Goal: Download file/media

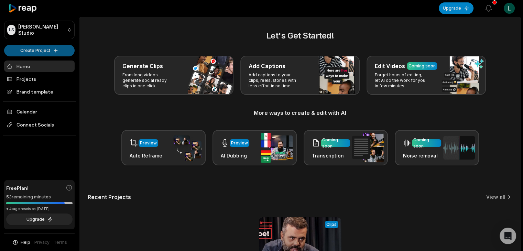
click at [47, 49] on html "LS Lucas's Studio Create Project Home Projects Brand template Calendar Connect …" at bounding box center [261, 125] width 523 height 251
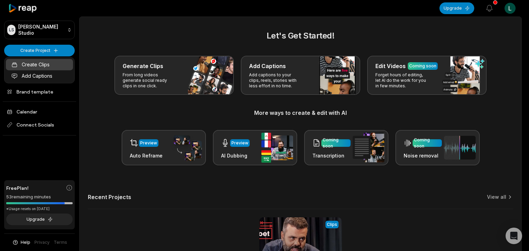
click at [41, 64] on link "Create Clips" at bounding box center [39, 64] width 67 height 11
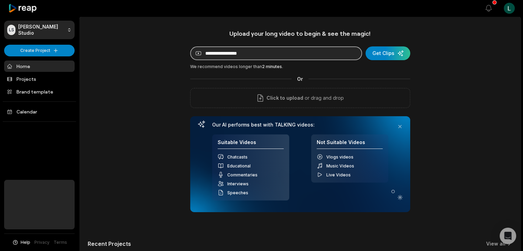
click at [237, 52] on input at bounding box center [276, 53] width 172 height 14
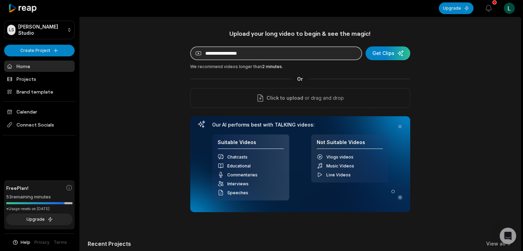
paste input "**********"
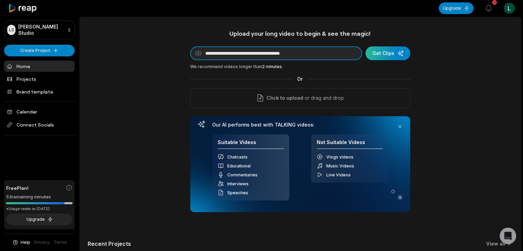
type input "**********"
click at [381, 51] on div "submit" at bounding box center [388, 53] width 45 height 14
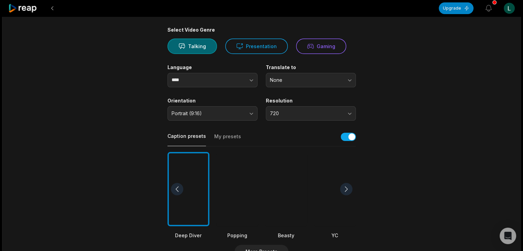
scroll to position [73, 0]
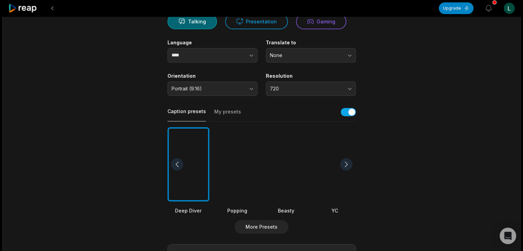
click at [292, 184] on div at bounding box center [286, 164] width 42 height 75
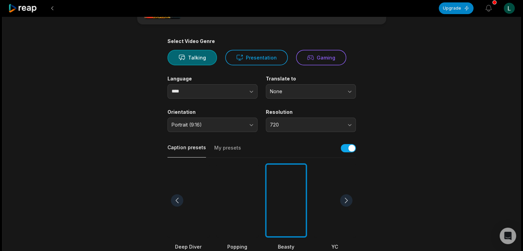
scroll to position [36, 0]
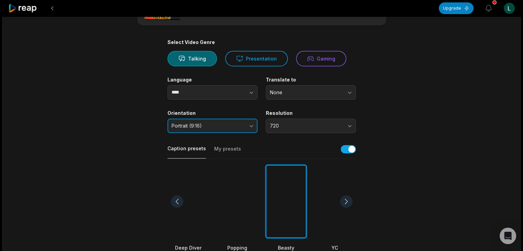
click at [235, 127] on span "Portrait (9:16)" at bounding box center [208, 126] width 72 height 6
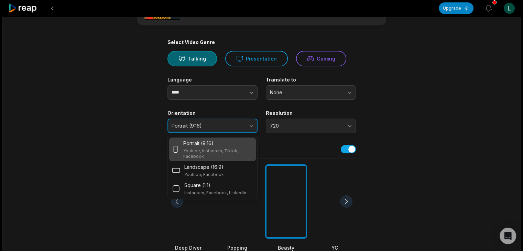
click at [235, 127] on span "Portrait (9:16)" at bounding box center [208, 126] width 72 height 6
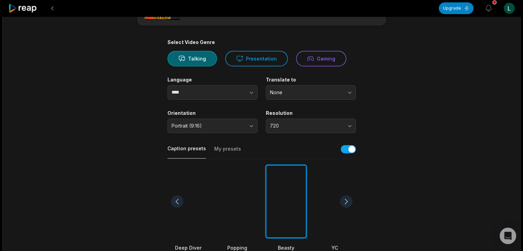
click at [241, 134] on div "Select Video Genre Talking Presentation Gaming Language **** Translate to None …" at bounding box center [262, 224] width 189 height 371
click at [250, 127] on button "Portrait (9:16)" at bounding box center [213, 126] width 90 height 14
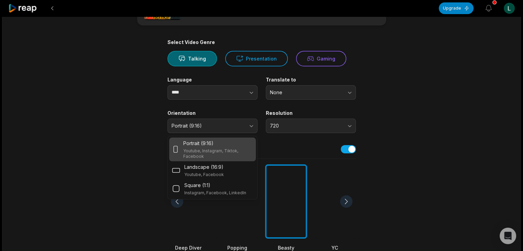
click at [218, 146] on div "Portrait (9:16)" at bounding box center [218, 143] width 70 height 7
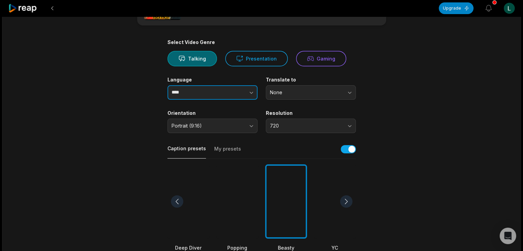
click at [245, 91] on button "button" at bounding box center [237, 92] width 39 height 14
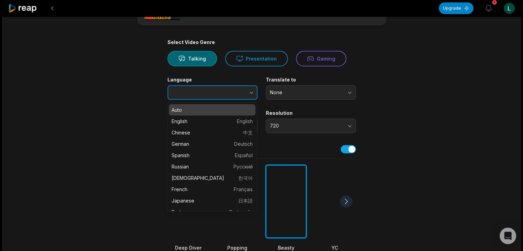
click at [211, 92] on input "Language" at bounding box center [213, 92] width 90 height 14
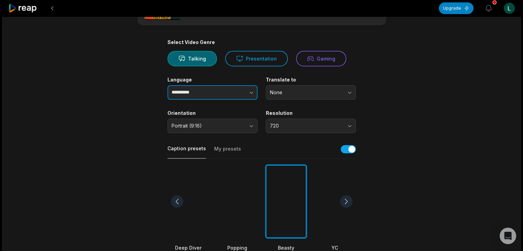
type input "**********"
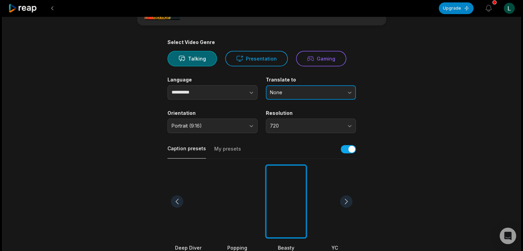
click at [308, 87] on button "None" at bounding box center [311, 92] width 90 height 14
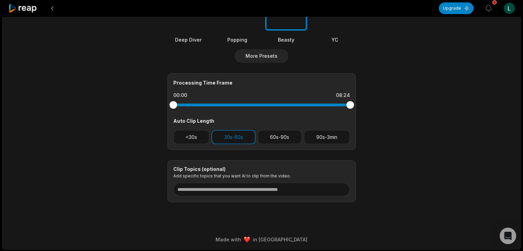
scroll to position [244, 0]
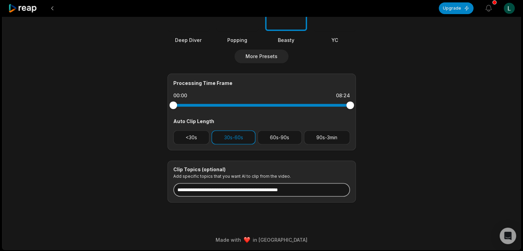
click at [241, 191] on input at bounding box center [261, 190] width 177 height 14
click at [209, 185] on input at bounding box center [261, 190] width 177 height 14
paste input "**********"
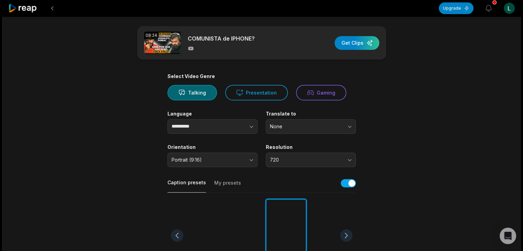
scroll to position [0, 0]
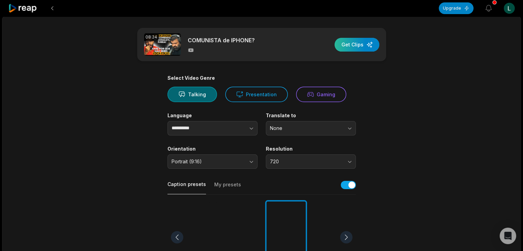
type input "**********"
click at [353, 48] on div "button" at bounding box center [357, 45] width 45 height 14
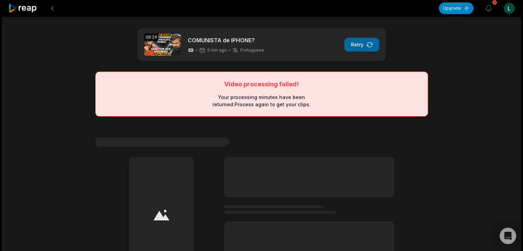
click at [355, 44] on button "Retry" at bounding box center [361, 45] width 35 height 14
click at [47, 7] on button at bounding box center [52, 8] width 12 height 12
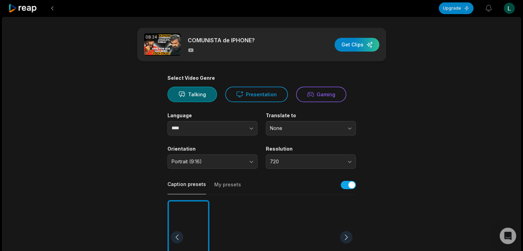
click at [47, 7] on button at bounding box center [52, 8] width 12 height 12
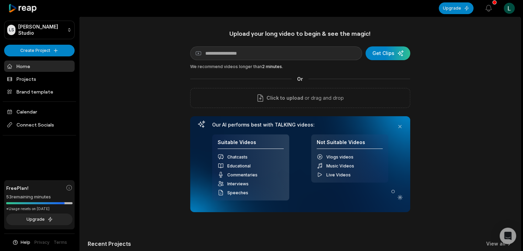
click at [47, 7] on div at bounding box center [39, 8] width 71 height 17
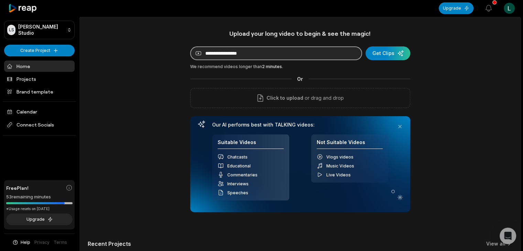
click at [263, 57] on input at bounding box center [276, 53] width 172 height 14
paste input "**********"
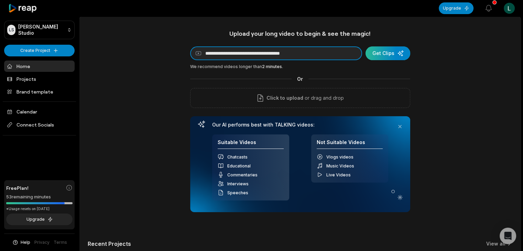
type input "**********"
click at [383, 52] on div "submit" at bounding box center [388, 53] width 45 height 14
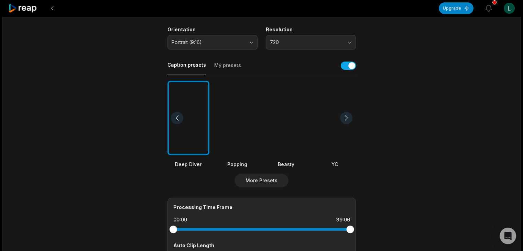
scroll to position [123, 0]
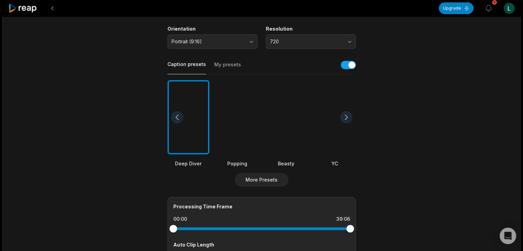
click at [284, 133] on div at bounding box center [286, 117] width 42 height 75
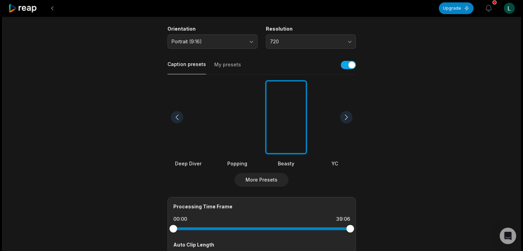
click at [346, 112] on div at bounding box center [346, 117] width 12 height 12
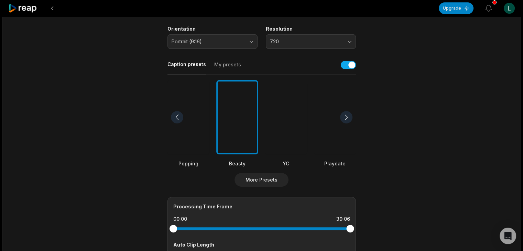
click at [348, 111] on div at bounding box center [346, 117] width 12 height 12
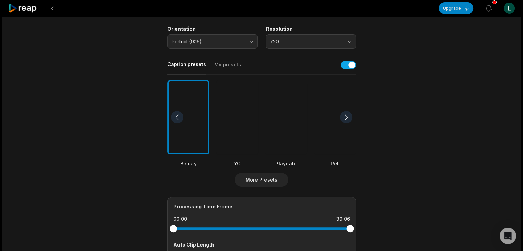
click at [348, 111] on div at bounding box center [346, 117] width 12 height 12
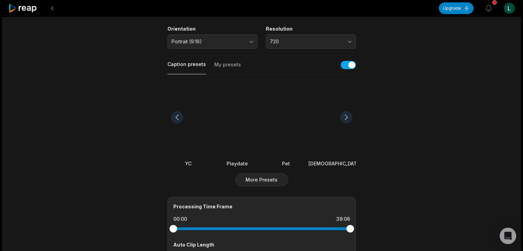
click at [348, 111] on div at bounding box center [346, 117] width 12 height 12
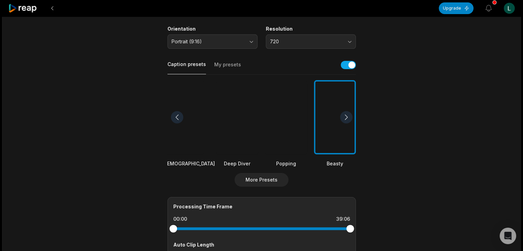
click at [348, 111] on div at bounding box center [346, 117] width 12 height 12
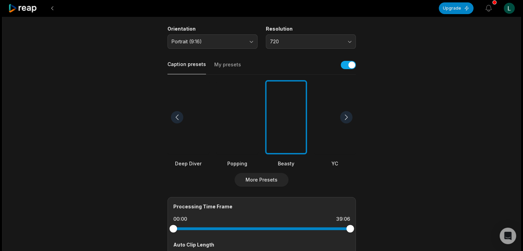
click at [282, 134] on div at bounding box center [286, 117] width 42 height 75
click at [408, 118] on main "39:06 Melhores momentos do debate contra 20 conservadores Get Clips Select Vide…" at bounding box center [261, 116] width 333 height 422
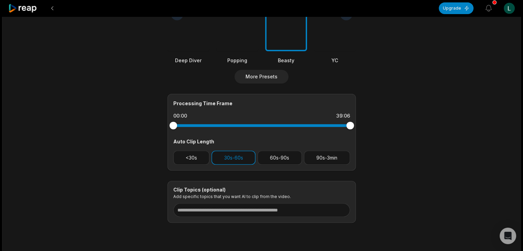
scroll to position [226, 0]
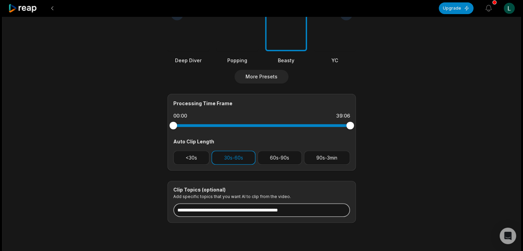
click at [238, 209] on input at bounding box center [261, 210] width 177 height 14
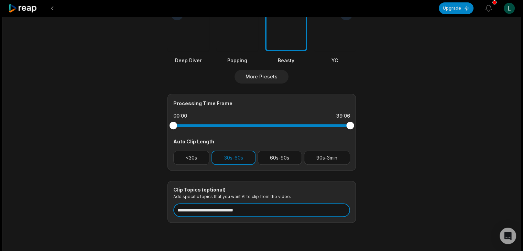
type input "**********"
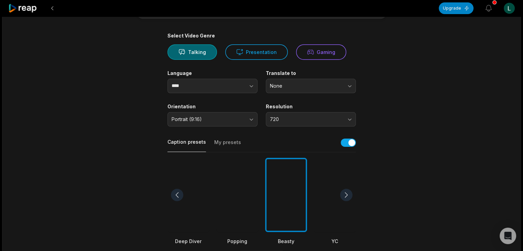
scroll to position [0, 0]
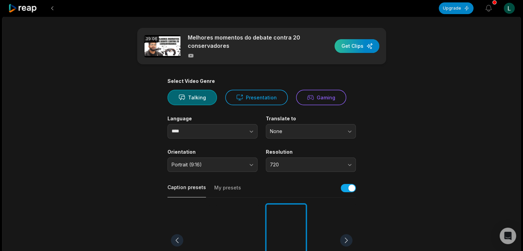
click at [361, 50] on div "button" at bounding box center [357, 46] width 45 height 14
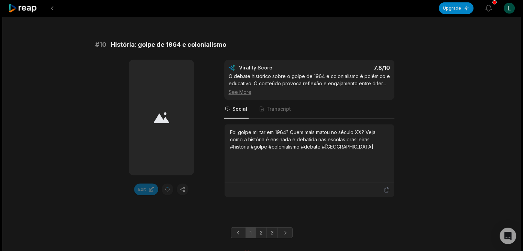
scroll to position [1934, 0]
click at [259, 227] on link "2" at bounding box center [261, 232] width 11 height 11
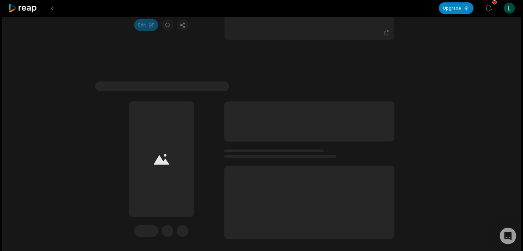
scroll to position [2129, 0]
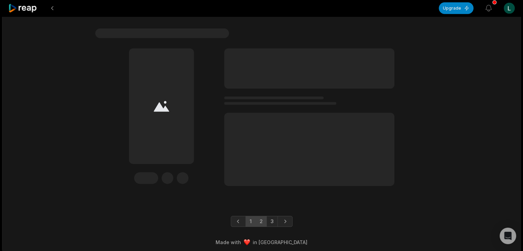
click at [249, 219] on link "1" at bounding box center [251, 221] width 10 height 11
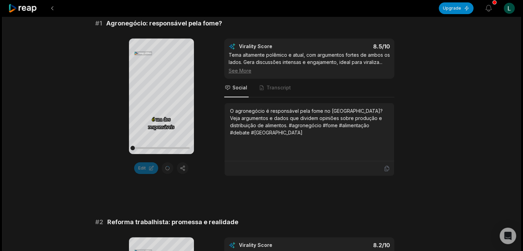
scroll to position [122, 0]
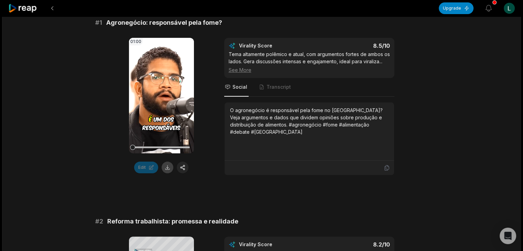
click at [168, 169] on button at bounding box center [168, 168] width 12 height 12
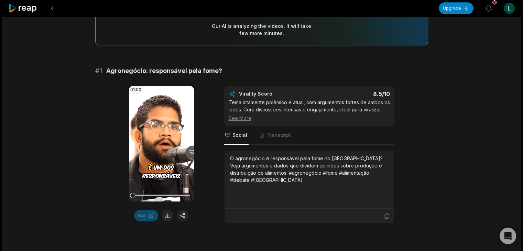
scroll to position [84, 0]
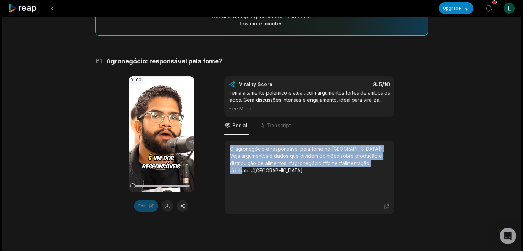
drag, startPoint x: 376, startPoint y: 166, endPoint x: 224, endPoint y: 150, distance: 152.2
click at [225, 150] on div "O agronegócio é responsável pela fome no [GEOGRAPHIC_DATA]? Veja argumentos e d…" at bounding box center [310, 170] width 170 height 58
copy div "O agronegócio é responsável pela fome no [GEOGRAPHIC_DATA]? Veja argumentos e d…"
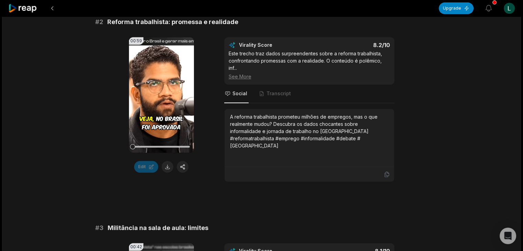
scroll to position [325, 0]
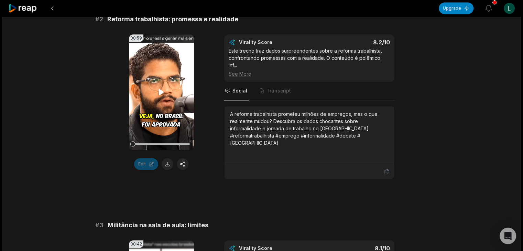
click at [162, 90] on icon at bounding box center [161, 92] width 5 height 6
click at [164, 145] on div at bounding box center [161, 144] width 57 height 12
click at [170, 143] on div at bounding box center [161, 144] width 57 height 2
click at [165, 166] on button at bounding box center [168, 164] width 12 height 12
click at [167, 110] on video "Your browser does not support mp4 format." at bounding box center [161, 92] width 65 height 116
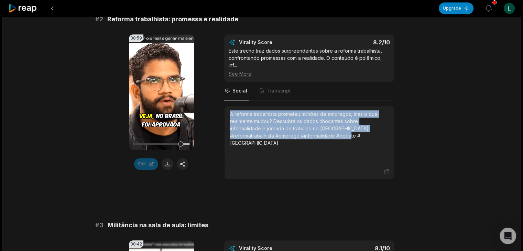
drag, startPoint x: 332, startPoint y: 135, endPoint x: 230, endPoint y: 112, distance: 104.7
click at [230, 112] on div "A reforma trabalhista prometeu milhões de empregos, mas o que realmente mudou? …" at bounding box center [310, 135] width 170 height 58
copy div "A reforma trabalhista prometeu milhões de empregos, mas o que realmente mudou? …"
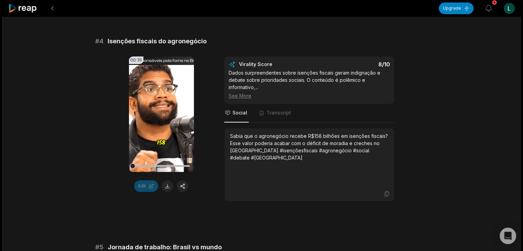
scroll to position [715, 0]
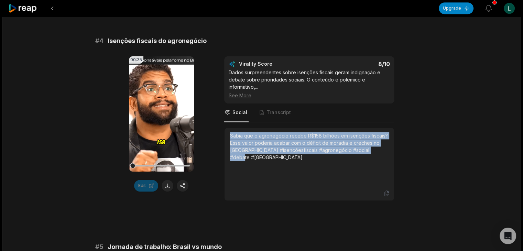
drag, startPoint x: 373, startPoint y: 153, endPoint x: 227, endPoint y: 134, distance: 147.5
click at [227, 134] on div "Sabia que o agronegócio recebe R$158 bilhões em isenções fiscais? Esse valor po…" at bounding box center [310, 157] width 170 height 58
click at [163, 186] on button at bounding box center [168, 186] width 12 height 12
copy div "Sabia que o agronegócio recebe R$158 bilhões em isenções fiscais? Esse valor po…"
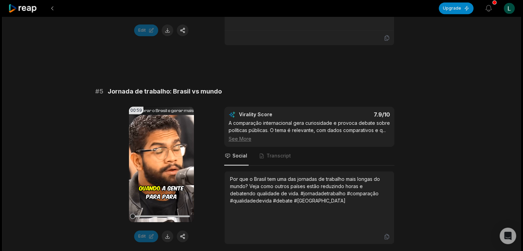
scroll to position [872, 0]
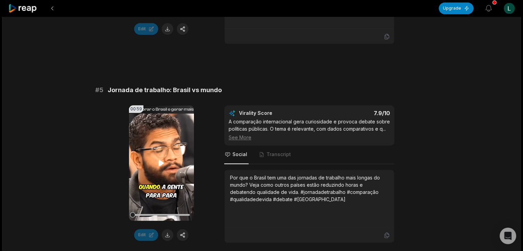
click at [151, 166] on video "Your browser does not support mp4 format." at bounding box center [161, 163] width 65 height 116
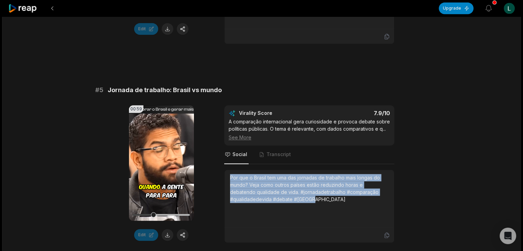
drag, startPoint x: 313, startPoint y: 199, endPoint x: 226, endPoint y: 176, distance: 90.3
click at [226, 176] on div "Por que o Brasil tem uma das jornadas de trabalho mais longas do mundo? Veja co…" at bounding box center [310, 199] width 170 height 58
copy div "Por que o Brasil tem uma das jornadas de trabalho mais longas do mundo? Veja co…"
click at [167, 234] on button at bounding box center [168, 235] width 12 height 12
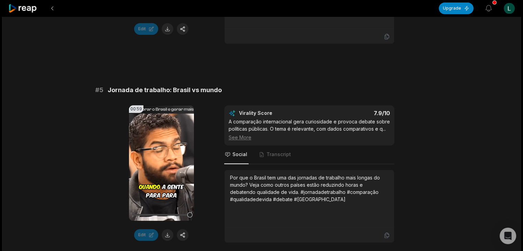
click at [416, 85] on div "# 5 Jornada de trabalho: Brasil vs mundo" at bounding box center [261, 90] width 333 height 10
click at [160, 161] on icon at bounding box center [161, 163] width 5 height 6
drag, startPoint x: 135, startPoint y: 213, endPoint x: 185, endPoint y: 216, distance: 49.6
click at [185, 216] on div at bounding box center [161, 215] width 57 height 12
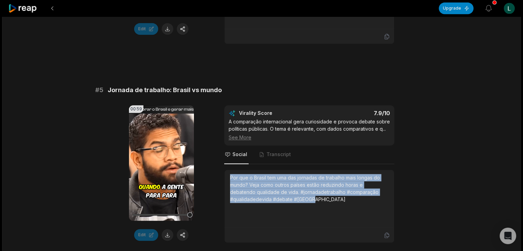
drag, startPoint x: 313, startPoint y: 200, endPoint x: 218, endPoint y: 171, distance: 99.2
click at [218, 171] on div "00:59 Your browser does not support mp4 format. Edit Virality Score 7.9 /10 A c…" at bounding box center [261, 174] width 333 height 138
copy div "Por que o Brasil tem uma das jornadas de trabalho mais longas do mundo? Veja co…"
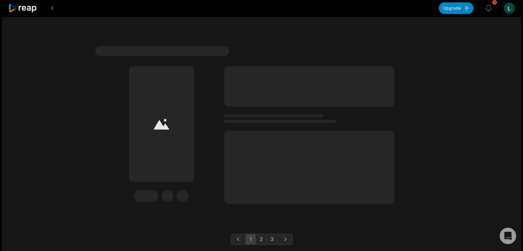
scroll to position [2143, 0]
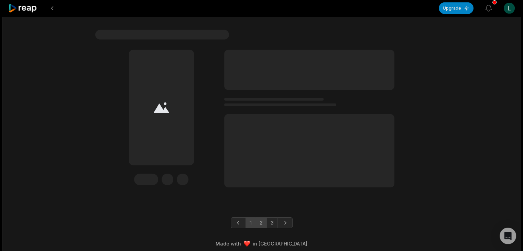
click at [261, 219] on link "2" at bounding box center [261, 222] width 11 height 11
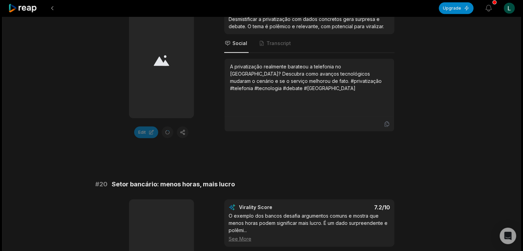
scroll to position [1476, 0]
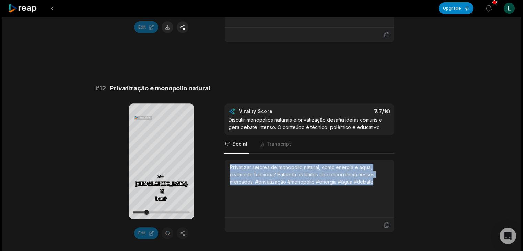
drag, startPoint x: 373, startPoint y: 181, endPoint x: 225, endPoint y: 167, distance: 149.0
click at [225, 167] on div "Privatizar setores de monopólio natural, como energia e água, realmente funcion…" at bounding box center [310, 189] width 170 height 58
copy div "Privatizar setores de monopólio natural, como energia e água, realmente funcion…"
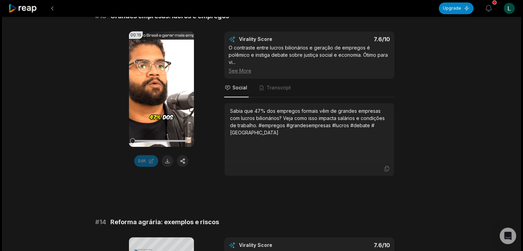
scroll to position [525, 0]
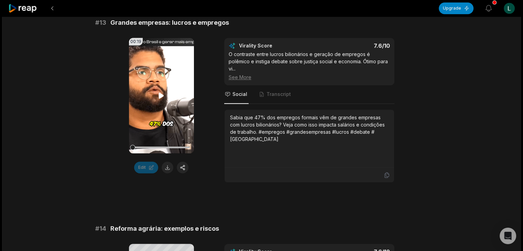
click at [169, 98] on video "Your browser does not support mp4 format." at bounding box center [161, 96] width 65 height 116
click at [168, 167] on button at bounding box center [168, 168] width 12 height 12
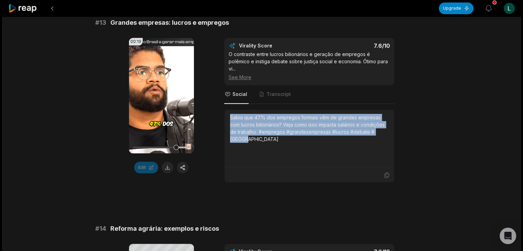
drag, startPoint x: 385, startPoint y: 131, endPoint x: 228, endPoint y: 116, distance: 158.0
click at [228, 116] on div "Sabia que 47% dos empregos formais vêm de grandes empresas com lucros bilionári…" at bounding box center [310, 139] width 170 height 58
copy div "Sabia que 47% dos empregos formais vêm de grandes empresas com lucros bilionári…"
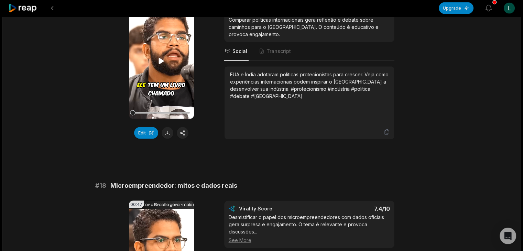
scroll to position [1282, 0]
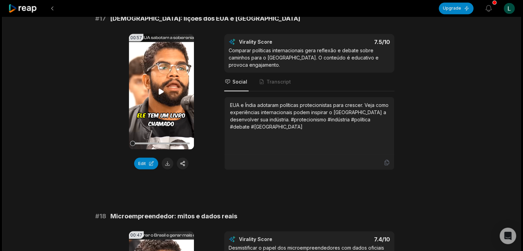
click at [161, 90] on icon at bounding box center [161, 91] width 5 height 6
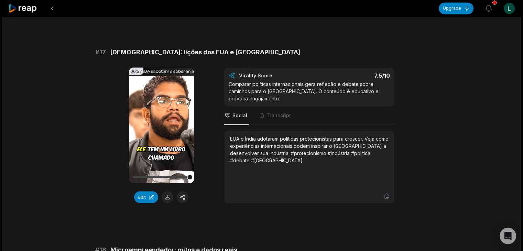
scroll to position [1240, 0]
